Goal: Task Accomplishment & Management: Manage account settings

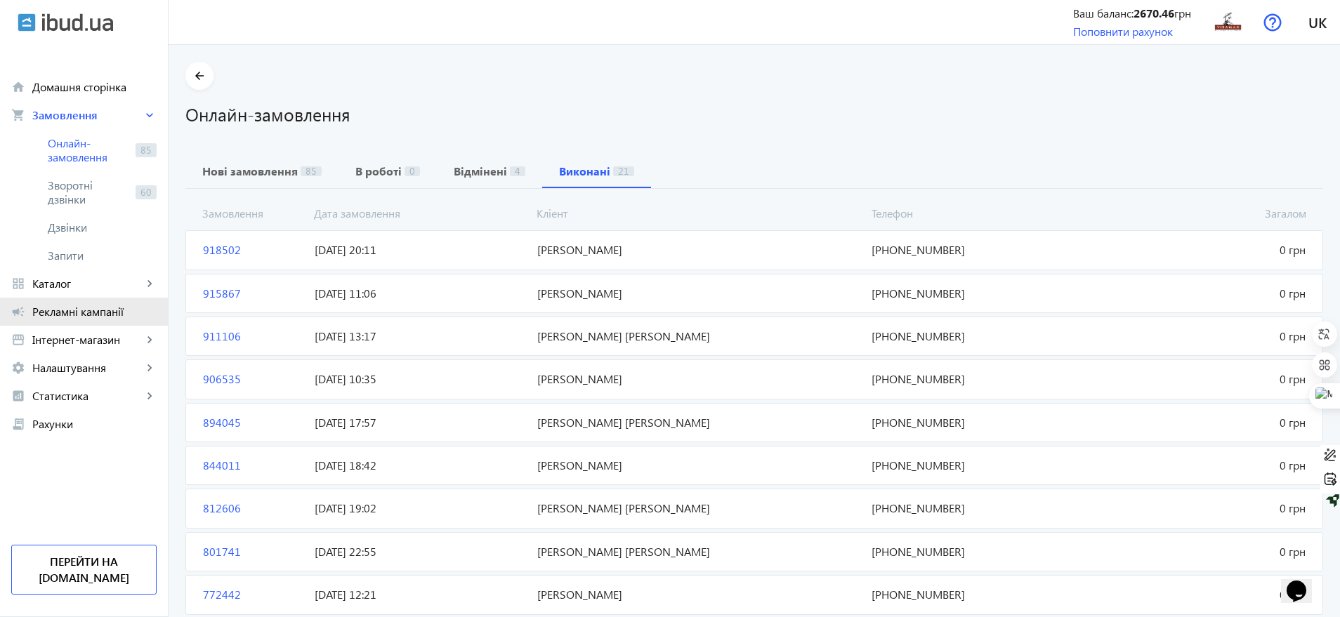
click at [103, 306] on span "Рекламні кампанії" at bounding box center [94, 312] width 124 height 14
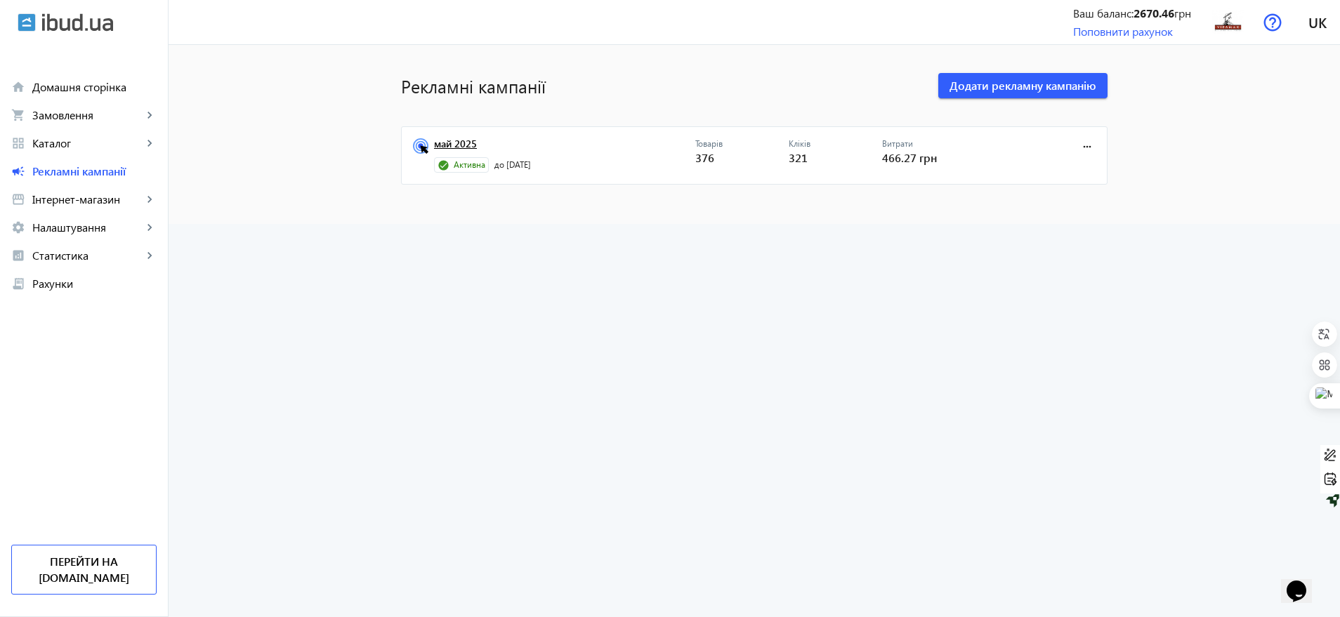
click at [449, 138] on link "май 2025" at bounding box center [564, 148] width 261 height 20
